Goal: Transaction & Acquisition: Obtain resource

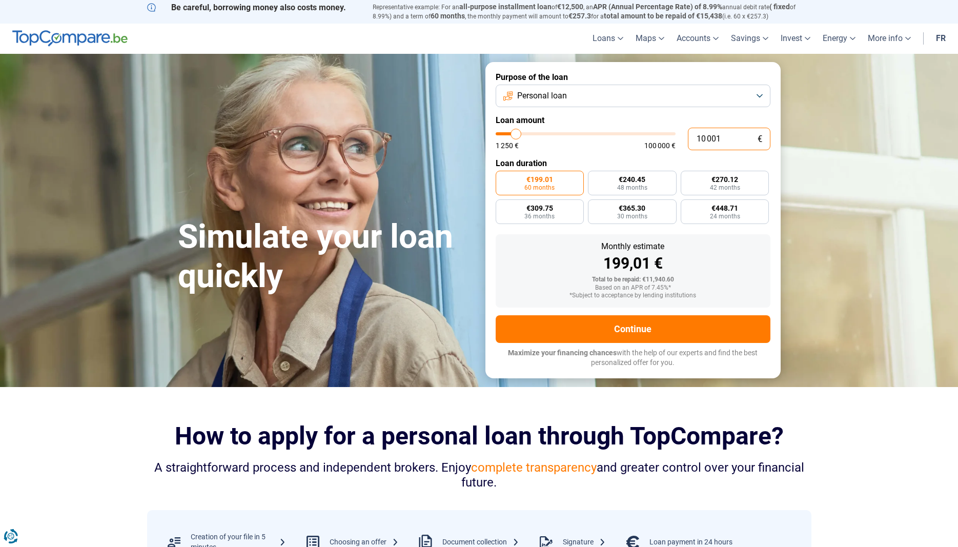
drag, startPoint x: 726, startPoint y: 140, endPoint x: 694, endPoint y: 140, distance: 31.8
click at [694, 140] on input "10 001" at bounding box center [729, 139] width 83 height 23
type input "3"
type input "1250"
type input "30"
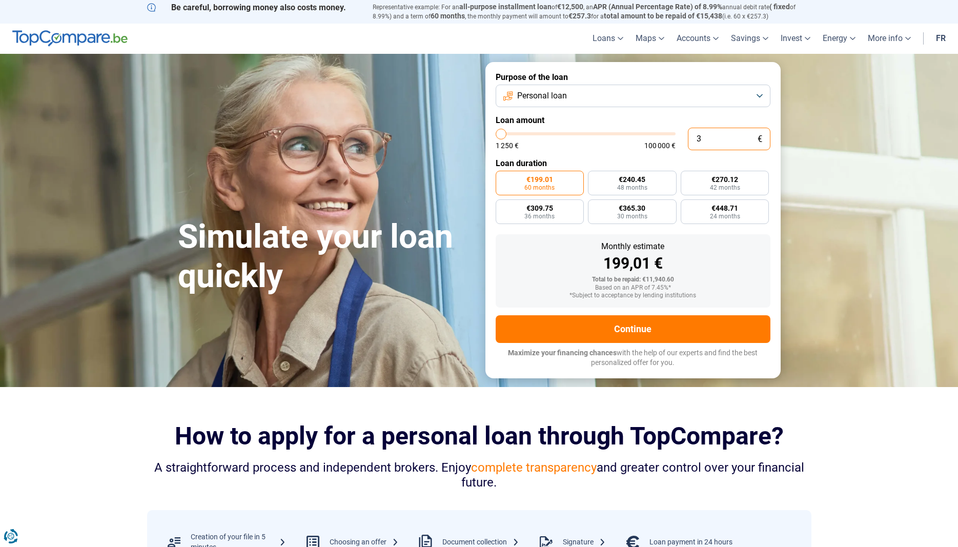
type input "1250"
type input "300"
type input "1250"
type input "3 000"
type input "3000"
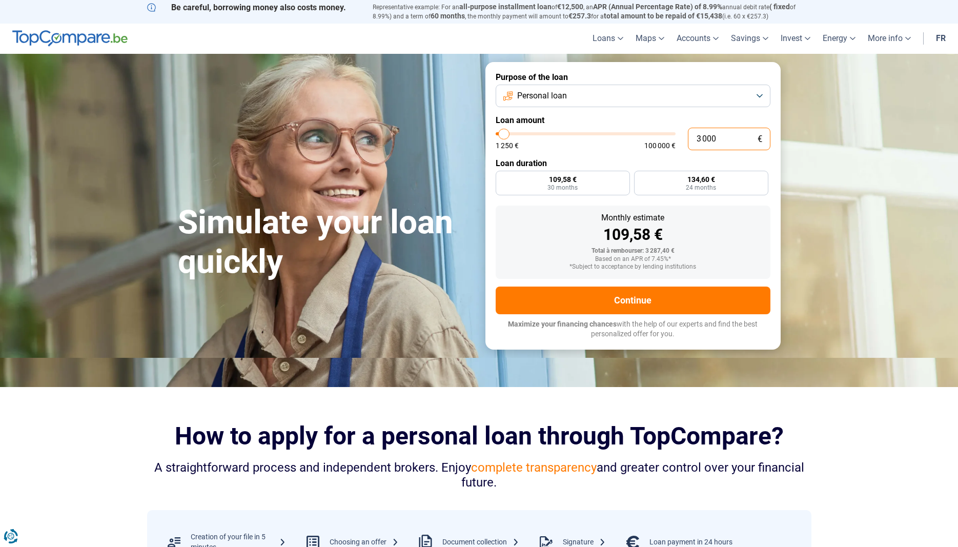
radio input "true"
type input "3 000"
click at [663, 111] on form "Purpose of the loan Personal loan Loan amount 3 000 € 1 250 € 100 000 € Loan du…" at bounding box center [632, 206] width 295 height 288
click at [674, 179] on label "134,60 € 24 months" at bounding box center [701, 183] width 134 height 25
click at [641, 177] on input "134,60 € 24 months" at bounding box center [637, 174] width 7 height 7
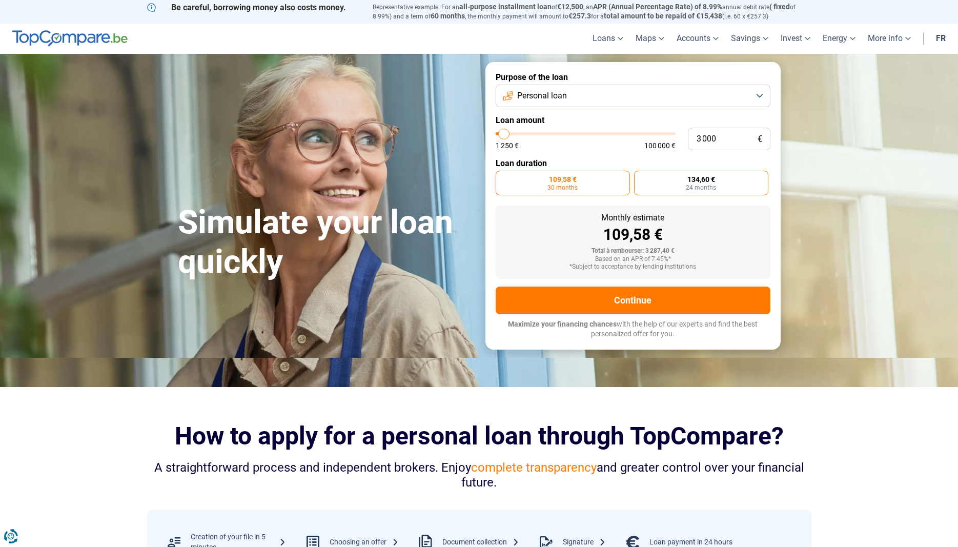
radio input "true"
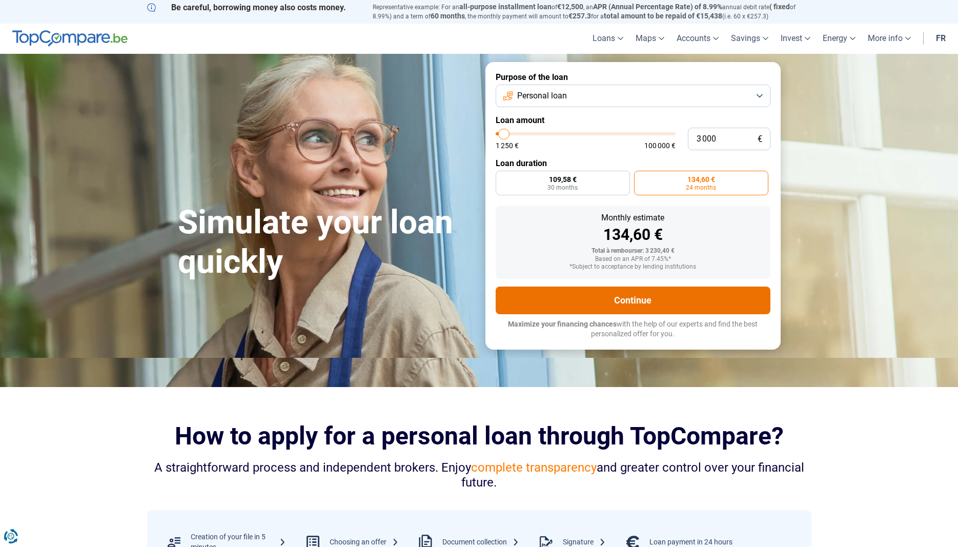
click at [645, 294] on button "Continue" at bounding box center [633, 301] width 275 height 28
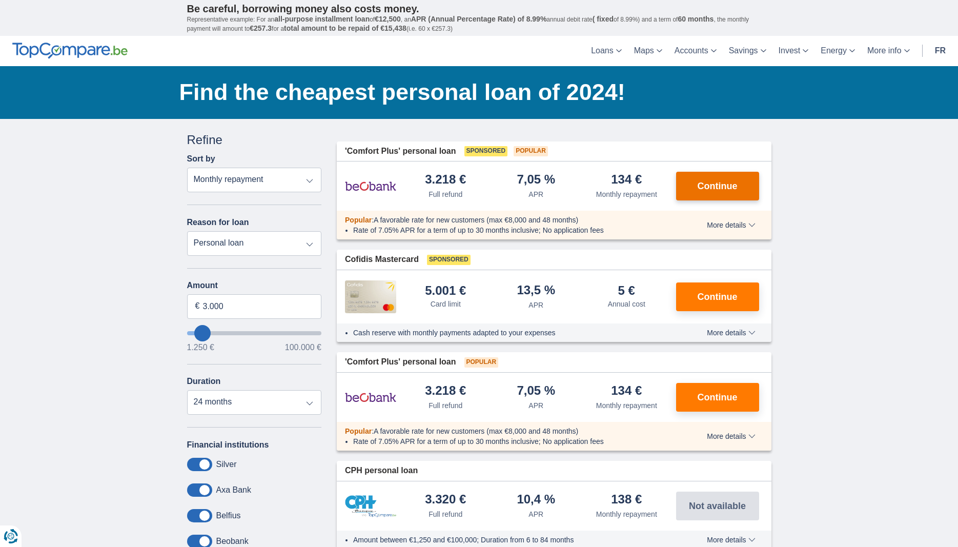
click at [707, 188] on span "Continue" at bounding box center [718, 185] width 40 height 9
